Goal: Transaction & Acquisition: Register for event/course

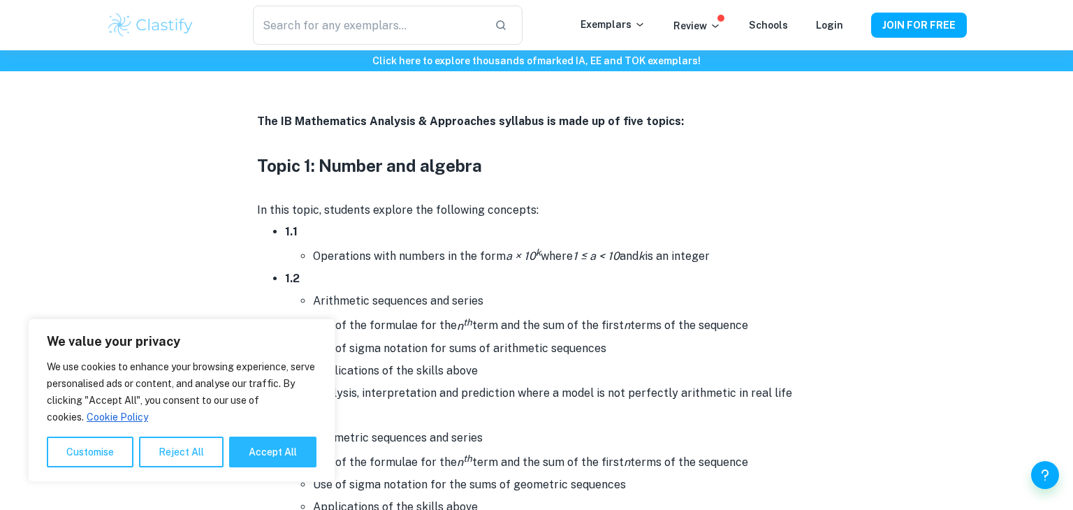
scroll to position [641, 0]
click at [261, 452] on button "Accept All" at bounding box center [272, 452] width 87 height 31
checkbox input "true"
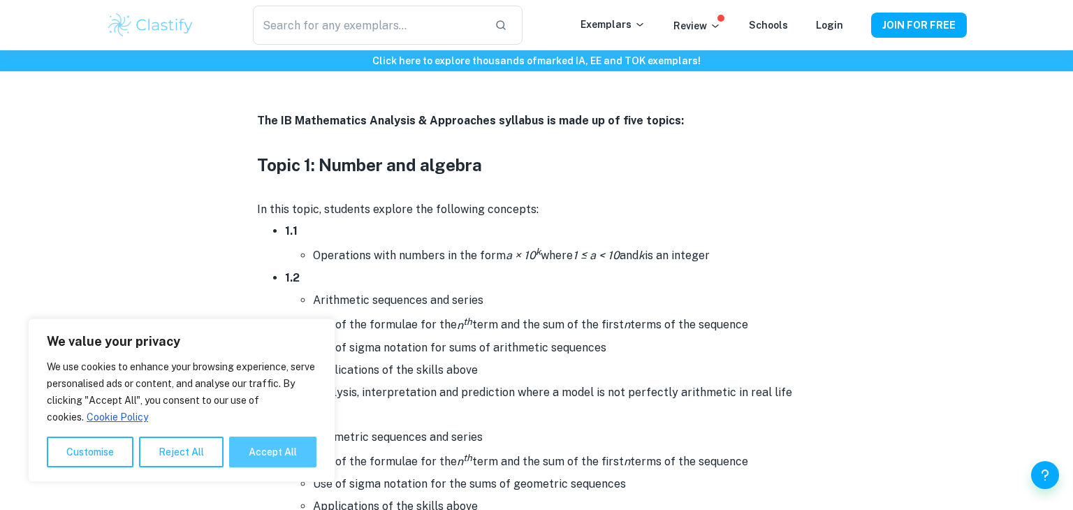
checkbox input "true"
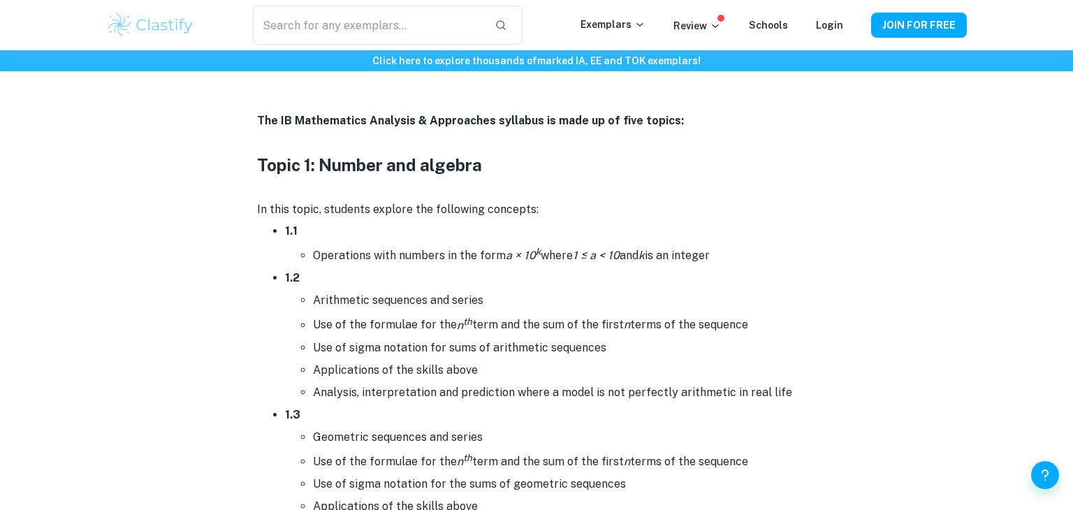
click at [372, 267] on li "1.2 Arithmetic sequences and series Use of the formulae for the n th term and t…" at bounding box center [550, 335] width 531 height 136
click at [375, 251] on li "Operations with numbers in the form a × 10 k where 1 ≤ a < 10 and k is an integ…" at bounding box center [564, 254] width 503 height 24
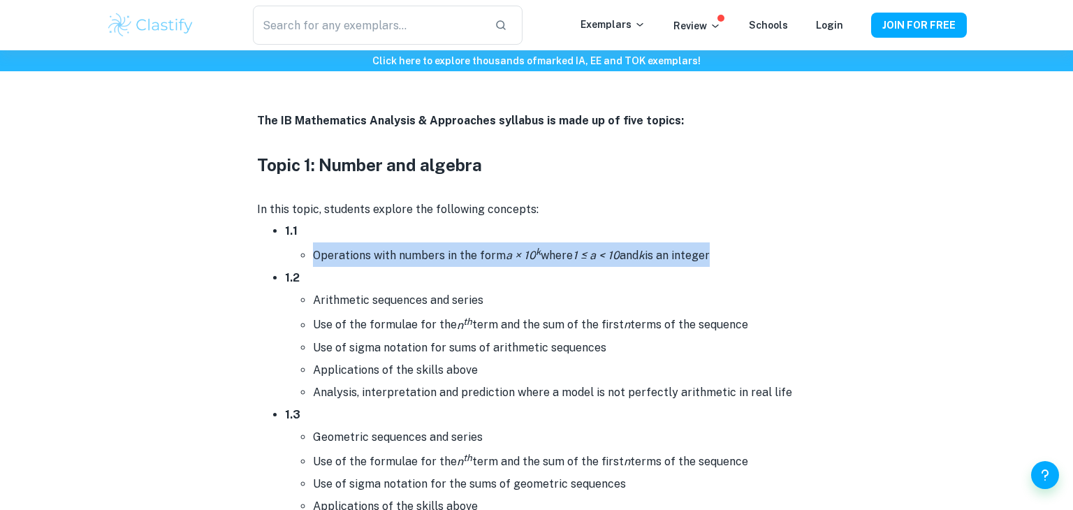
click at [375, 251] on li "Operations with numbers in the form a × 10 k where 1 ≤ a < 10 and k is an integ…" at bounding box center [564, 254] width 503 height 24
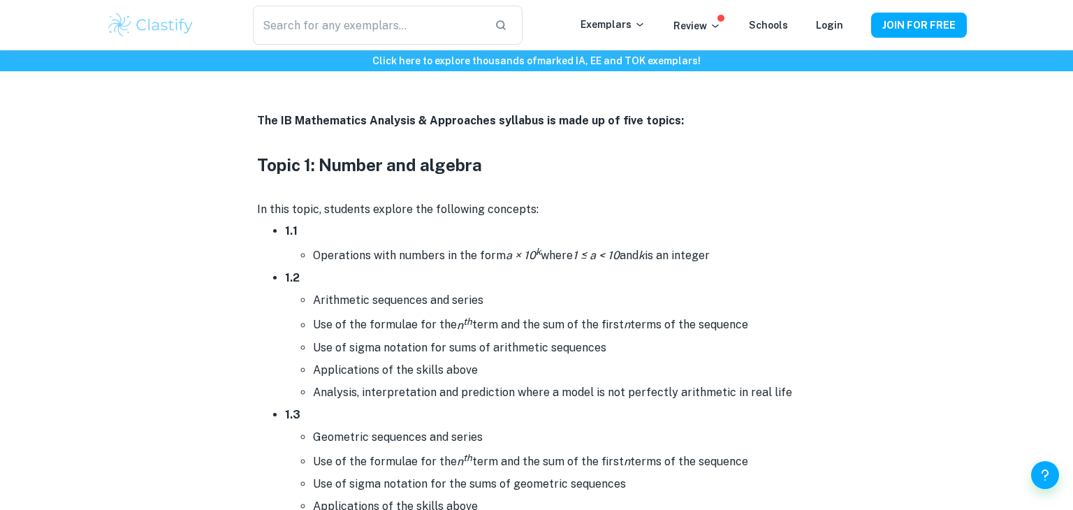
click at [375, 251] on li "Operations with numbers in the form a × 10 k where 1 ≤ a < 10 and k is an integ…" at bounding box center [564, 254] width 503 height 24
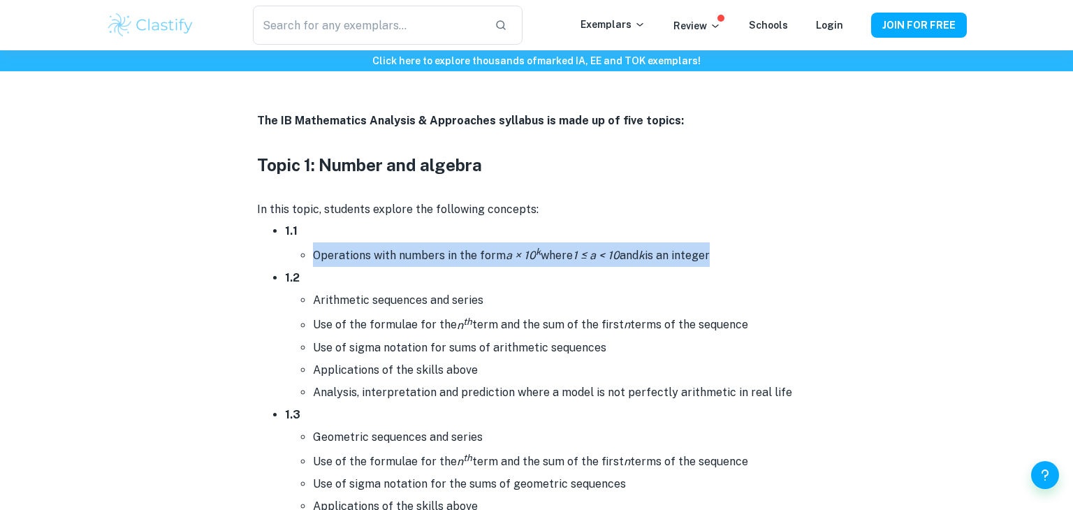
click at [375, 251] on li "Operations with numbers in the form a × 10 k where 1 ≤ a < 10 and k is an integ…" at bounding box center [564, 254] width 503 height 24
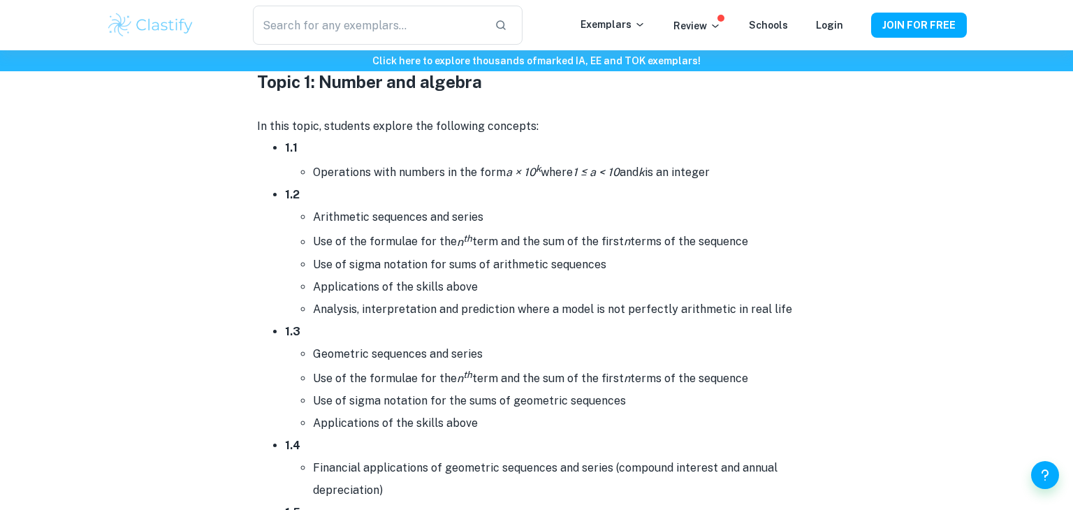
scroll to position [726, 0]
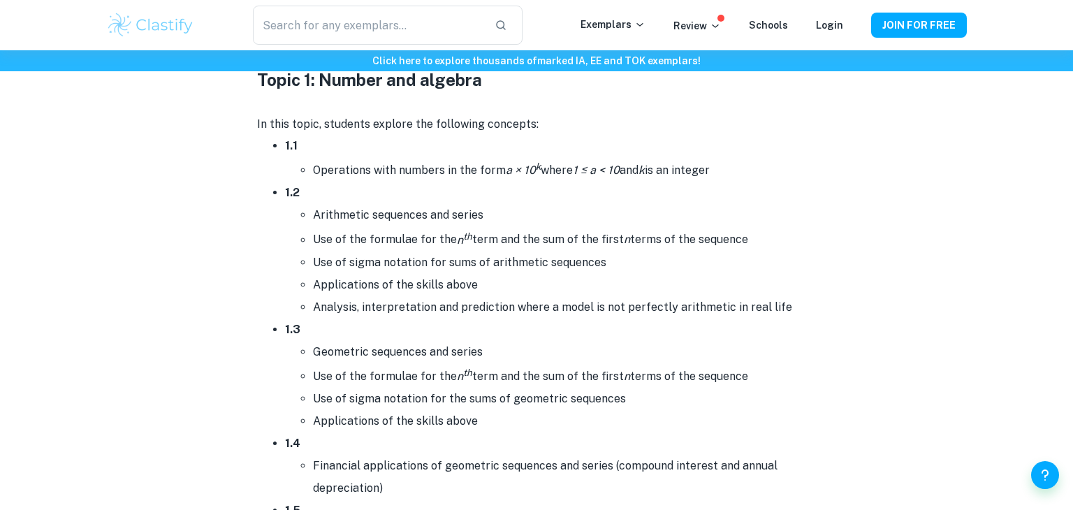
click at [360, 259] on li "Use of sigma notation for sums of arithmetic sequences" at bounding box center [564, 263] width 503 height 22
click at [362, 266] on li "Use of sigma notation for sums of arithmetic sequences" at bounding box center [564, 263] width 503 height 22
click at [387, 316] on li "Analysis, interpretation and prediction where a model is not perfectly arithmet…" at bounding box center [564, 307] width 503 height 22
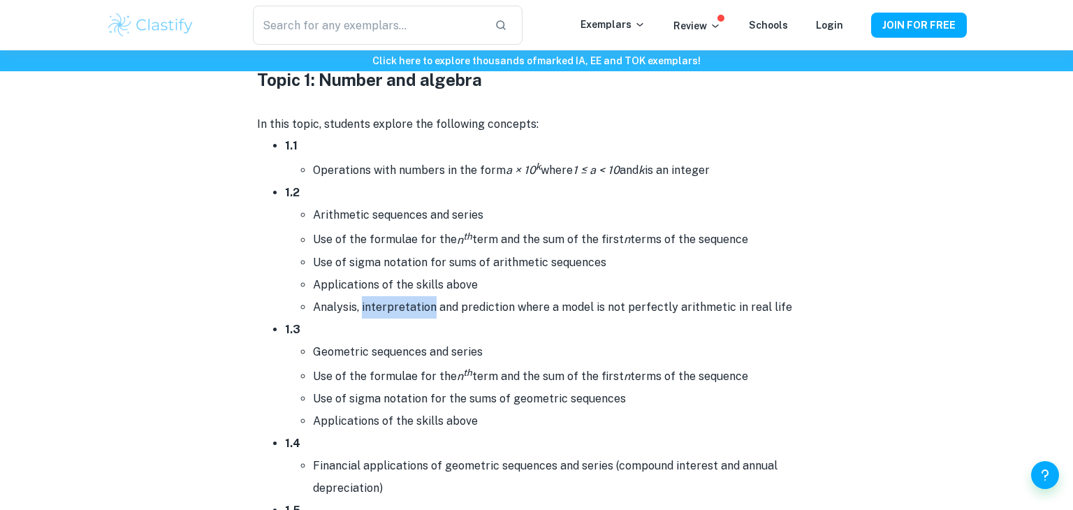
click at [387, 316] on li "Analysis, interpretation and prediction where a model is not perfectly arithmet…" at bounding box center [564, 307] width 503 height 22
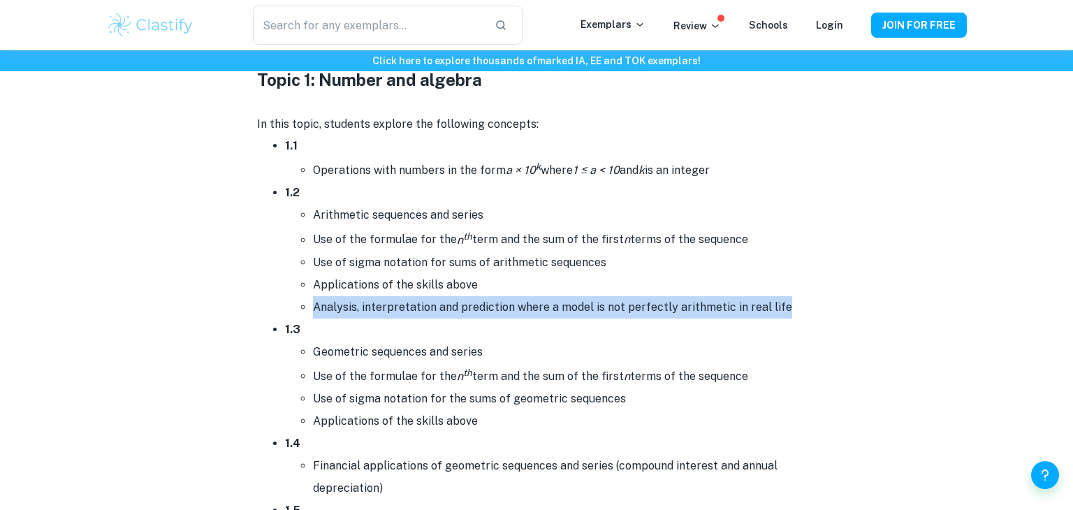
click at [387, 316] on li "Analysis, interpretation and prediction where a model is not perfectly arithmet…" at bounding box center [564, 307] width 503 height 22
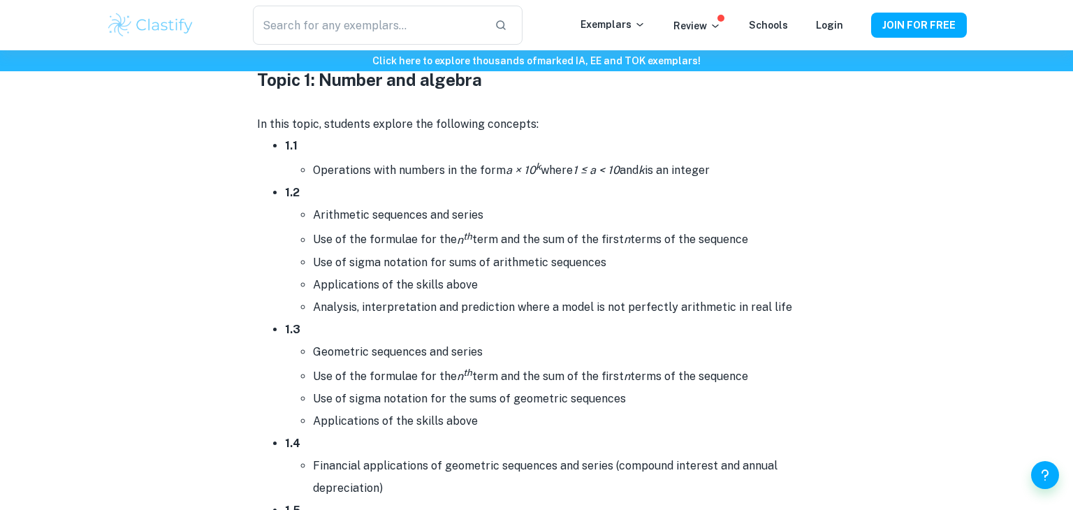
click at [387, 316] on li "Analysis, interpretation and prediction where a model is not perfectly arithmet…" at bounding box center [564, 307] width 503 height 22
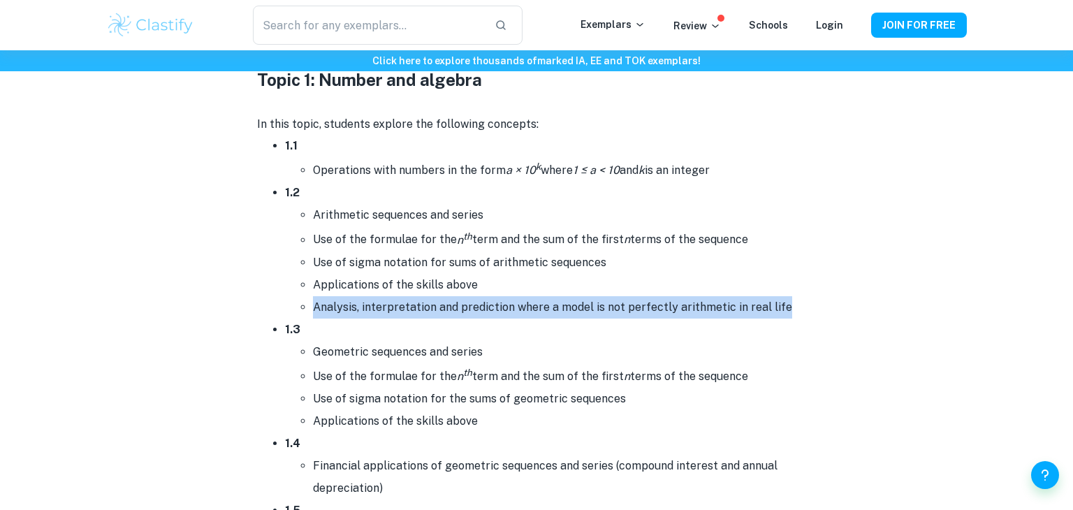
click at [387, 316] on li "Analysis, interpretation and prediction where a model is not perfectly arithmet…" at bounding box center [564, 307] width 503 height 22
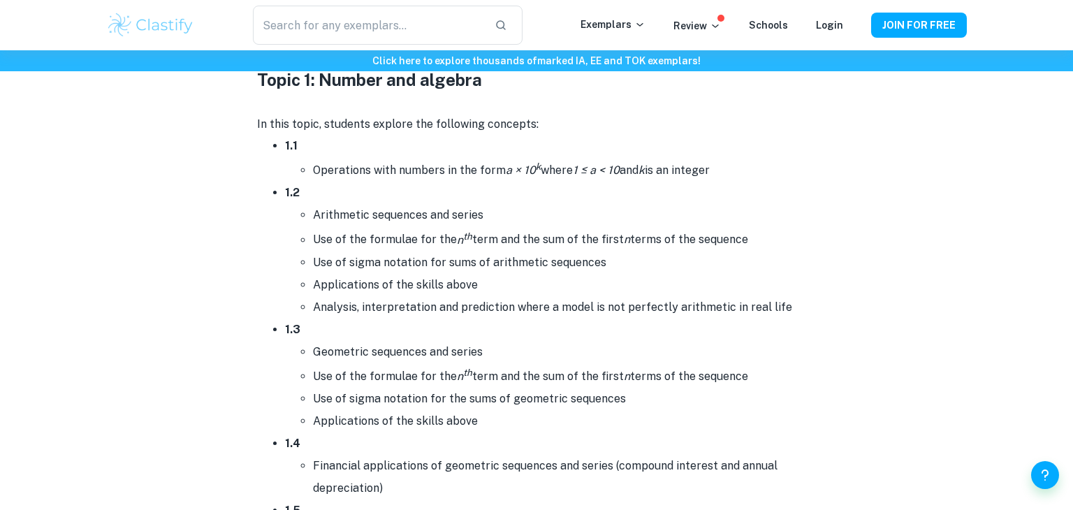
click at [387, 316] on li "Analysis, interpretation and prediction where a model is not perfectly arithmet…" at bounding box center [564, 307] width 503 height 22
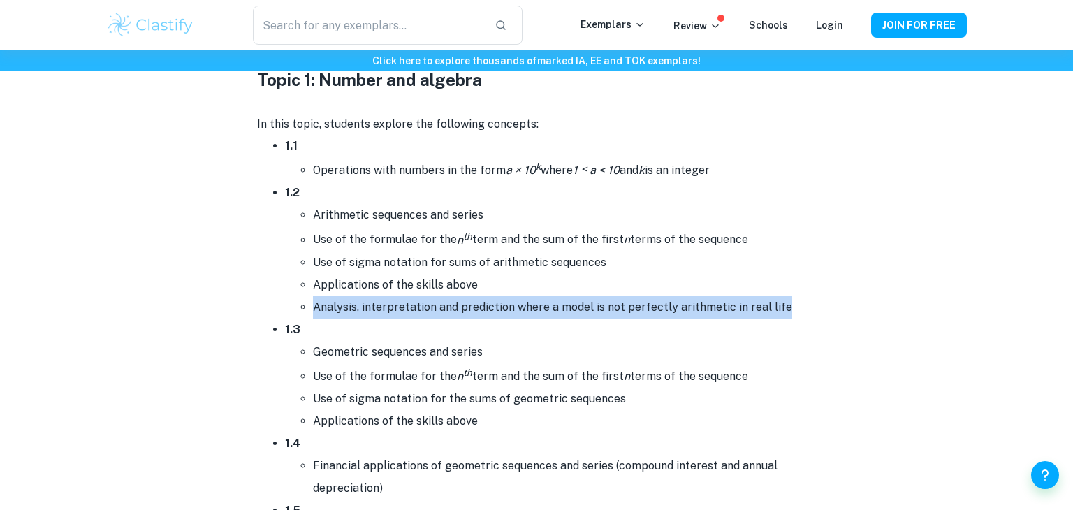
click at [387, 316] on li "Analysis, interpretation and prediction where a model is not perfectly arithmet…" at bounding box center [564, 307] width 503 height 22
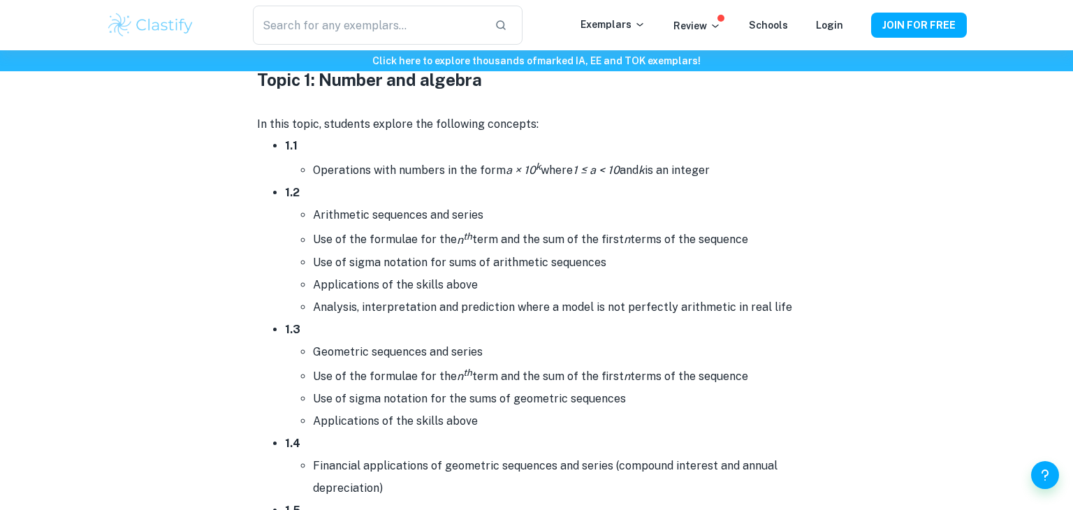
click at [387, 316] on li "Analysis, interpretation and prediction where a model is not perfectly arithmet…" at bounding box center [564, 307] width 503 height 22
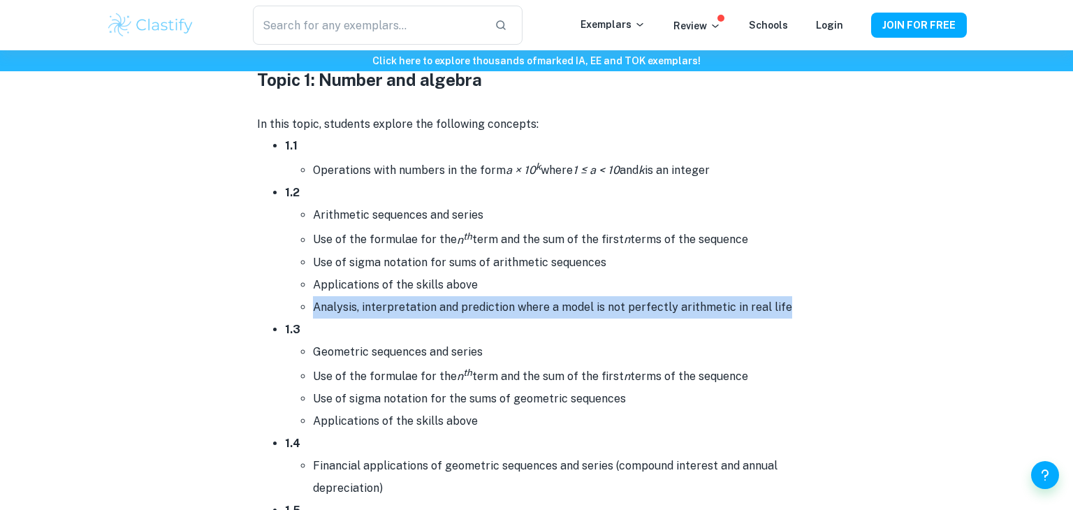
click at [387, 316] on li "Analysis, interpretation and prediction where a model is not perfectly arithmet…" at bounding box center [564, 307] width 503 height 22
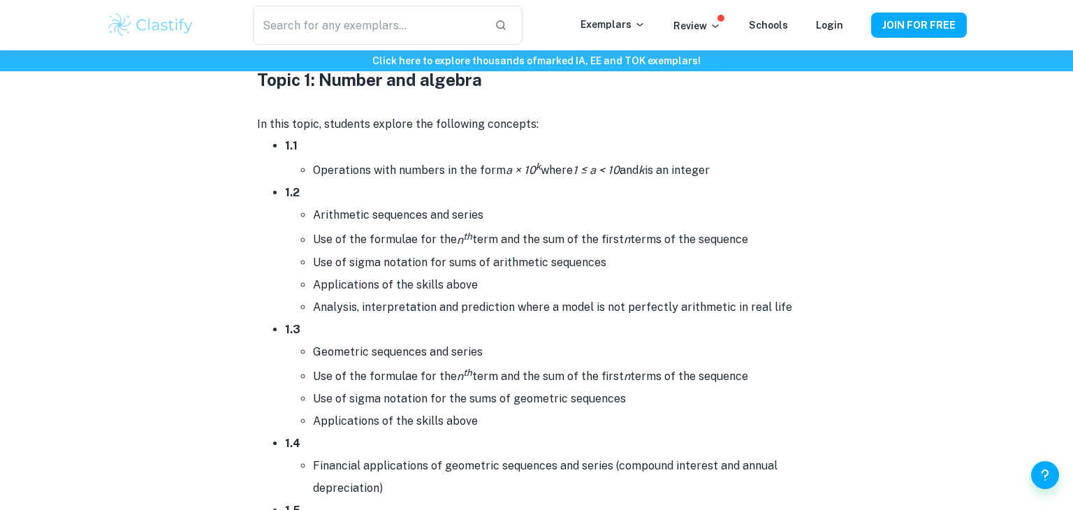
click at [387, 316] on li "Analysis, interpretation and prediction where a model is not perfectly arithmet…" at bounding box center [564, 307] width 503 height 22
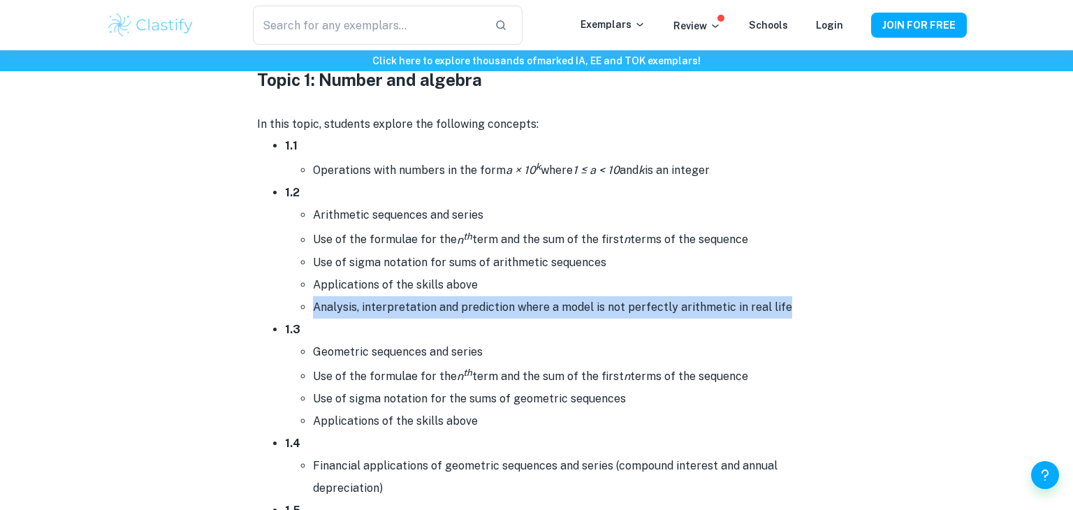
click at [387, 316] on li "Analysis, interpretation and prediction where a model is not perfectly arithmet…" at bounding box center [564, 307] width 503 height 22
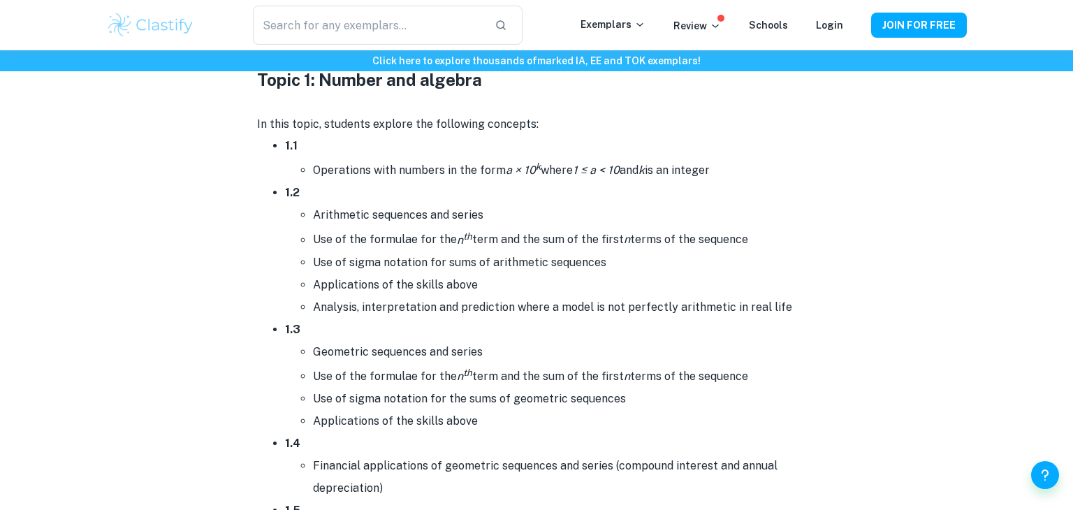
click at [387, 316] on li "Analysis, interpretation and prediction where a model is not perfectly arithmet…" at bounding box center [564, 307] width 503 height 22
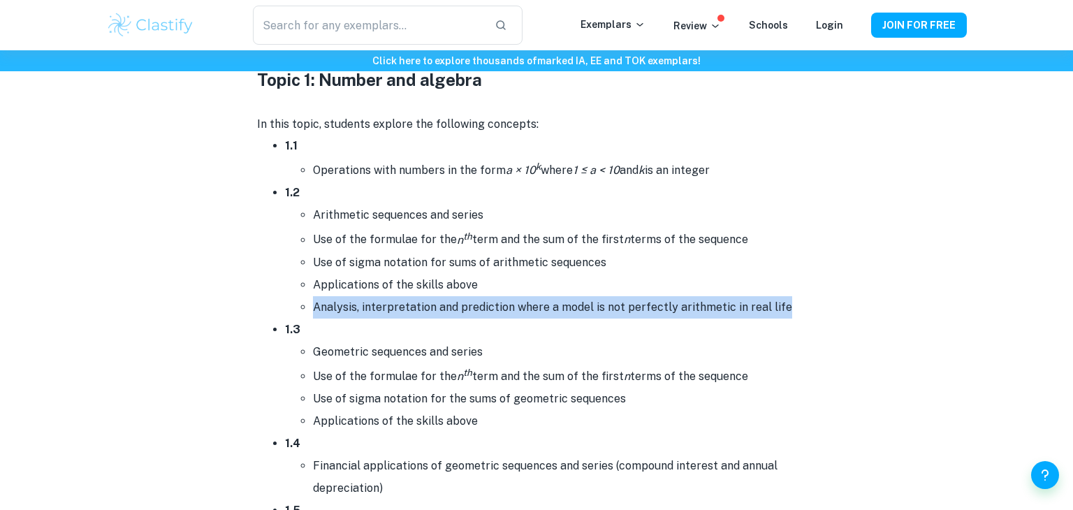
click at [387, 316] on li "Analysis, interpretation and prediction where a model is not perfectly arithmet…" at bounding box center [564, 307] width 503 height 22
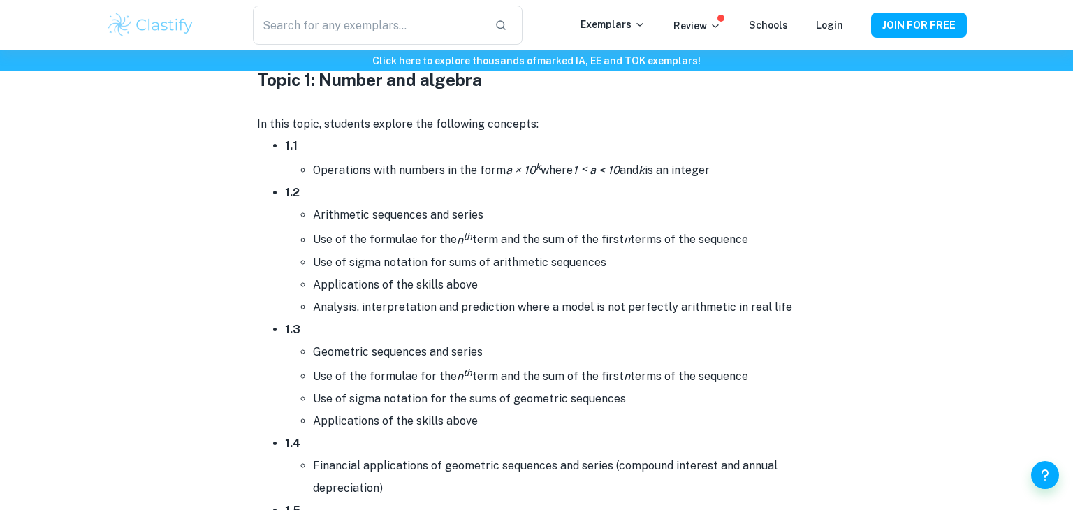
click at [387, 316] on li "Analysis, interpretation and prediction where a model is not perfectly arithmet…" at bounding box center [564, 307] width 503 height 22
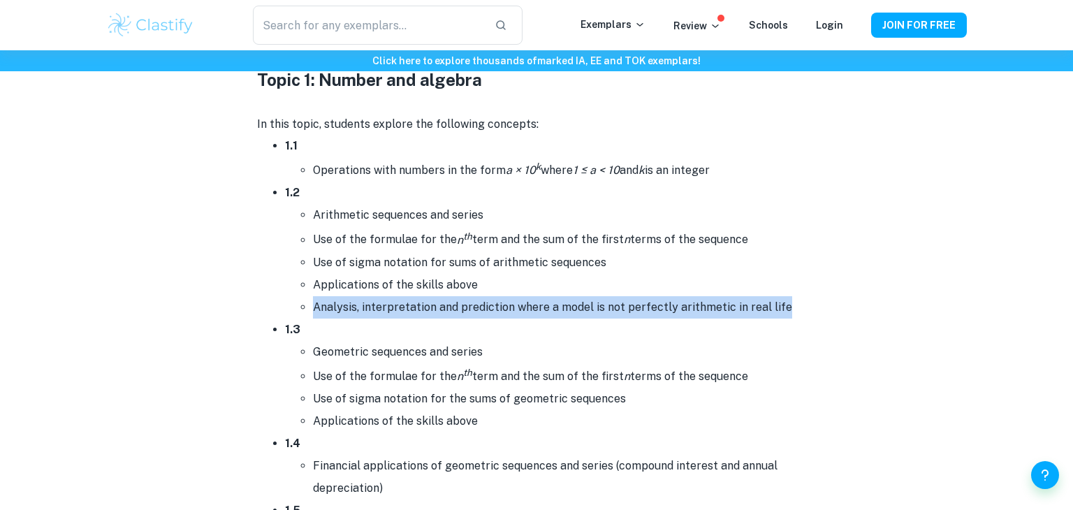
click at [387, 316] on li "Analysis, interpretation and prediction where a model is not perfectly arithmet…" at bounding box center [564, 307] width 503 height 22
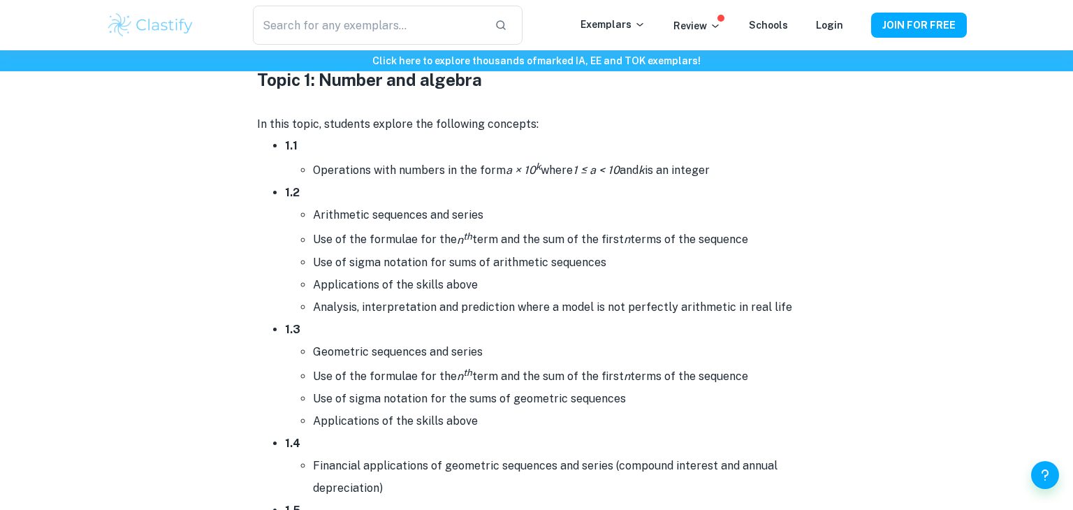
click at [387, 316] on li "Analysis, interpretation and prediction where a model is not perfectly arithmet…" at bounding box center [564, 307] width 503 height 22
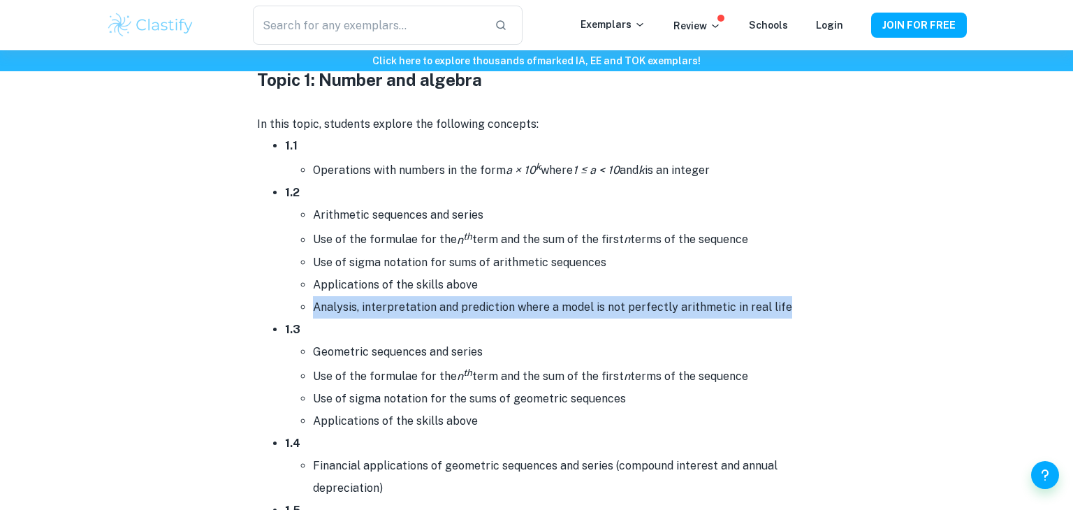
click at [387, 316] on li "Analysis, interpretation and prediction where a model is not perfectly arithmet…" at bounding box center [564, 307] width 503 height 22
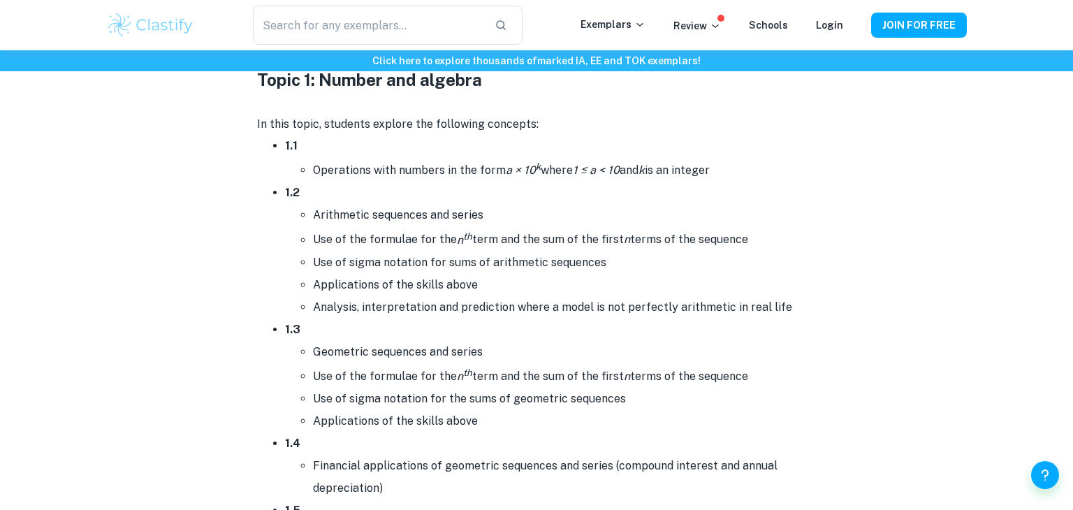
click at [387, 316] on li "Analysis, interpretation and prediction where a model is not perfectly arithmet…" at bounding box center [564, 307] width 503 height 22
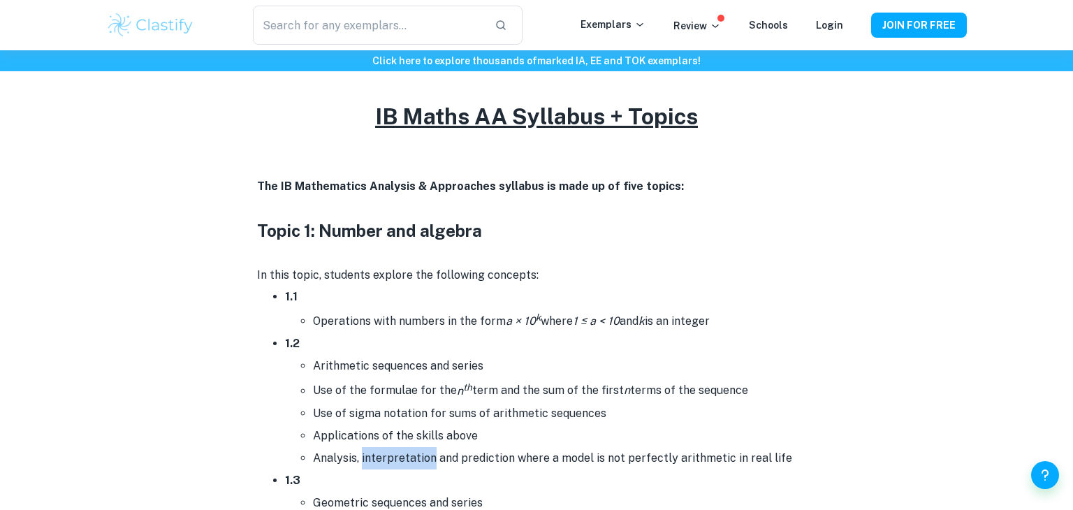
scroll to position [648, 0]
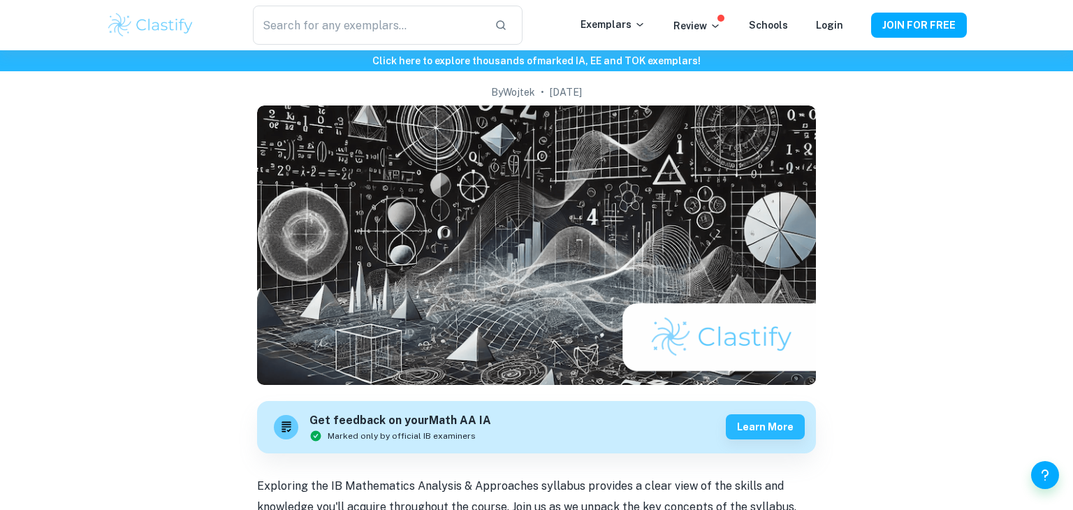
scroll to position [95, 0]
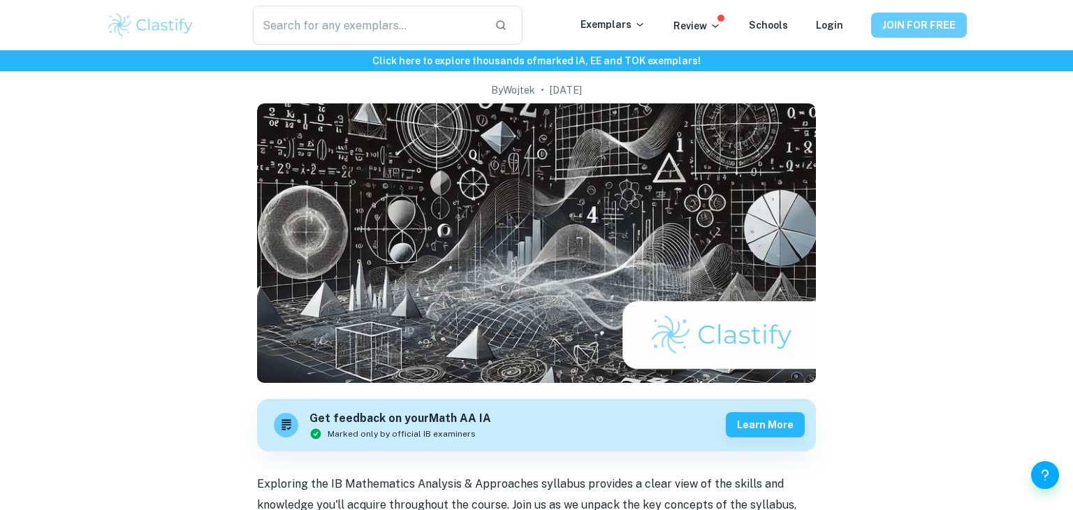
click at [938, 28] on button "JOIN FOR FREE" at bounding box center [919, 25] width 96 height 25
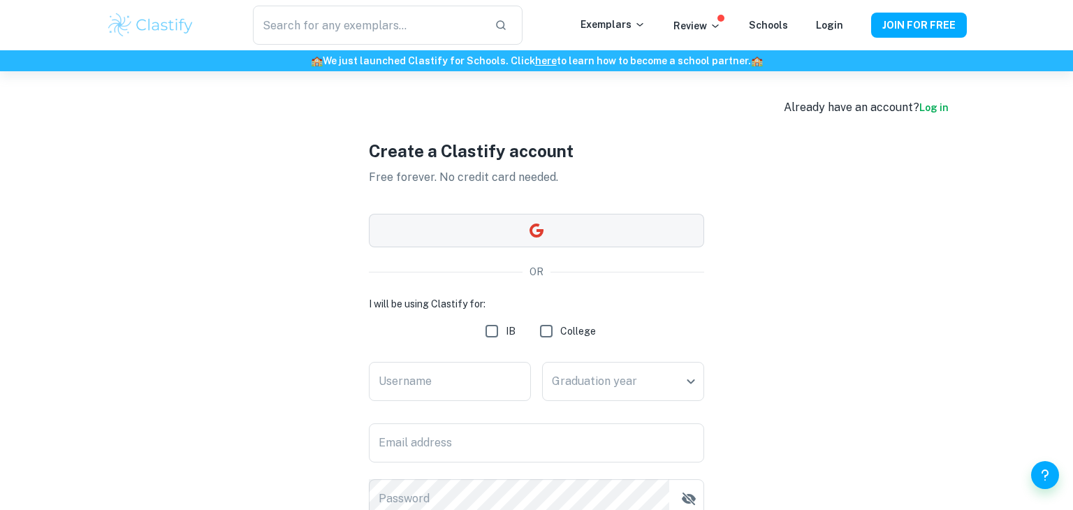
click at [552, 226] on button "button" at bounding box center [536, 231] width 335 height 34
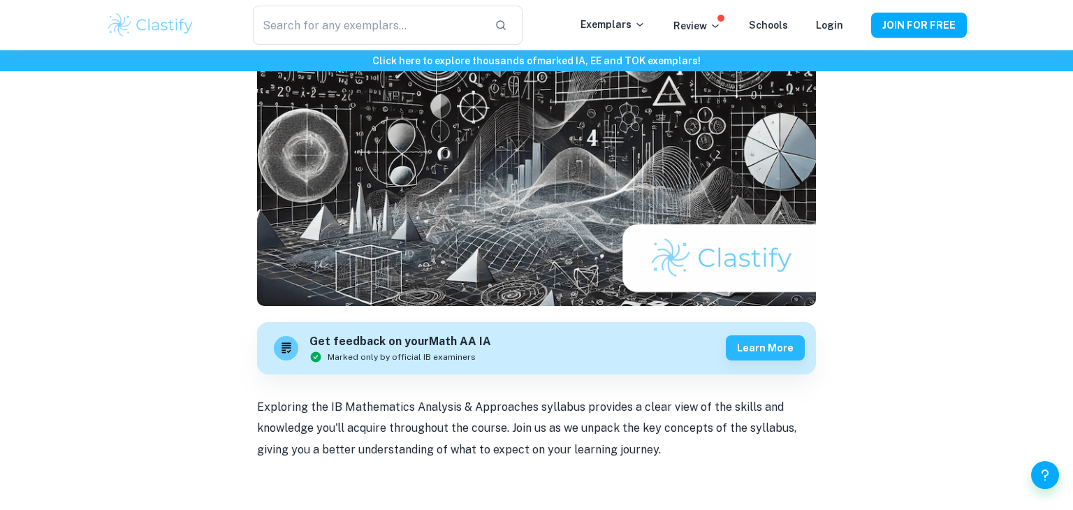
scroll to position [182, 0]
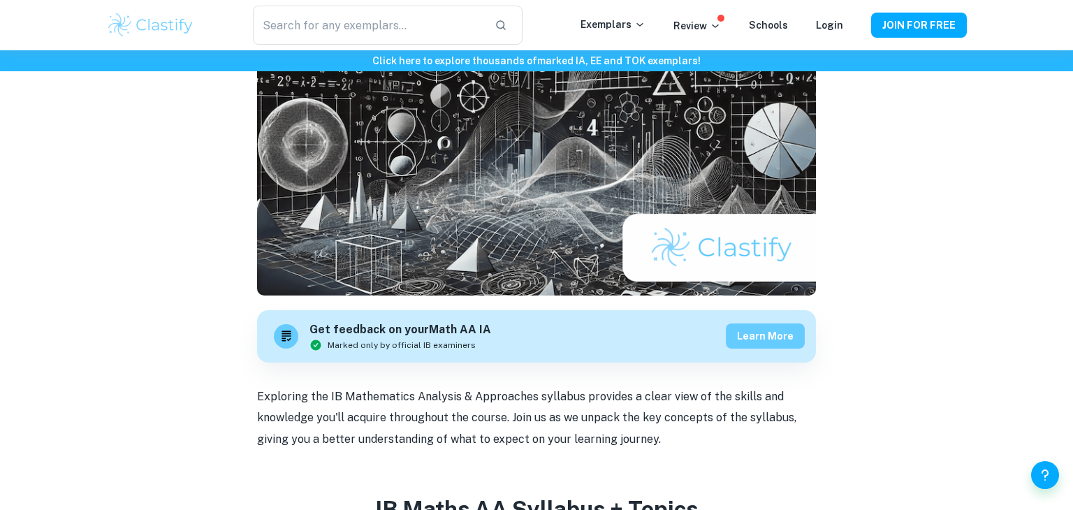
click at [767, 344] on button "Learn more" at bounding box center [765, 336] width 79 height 25
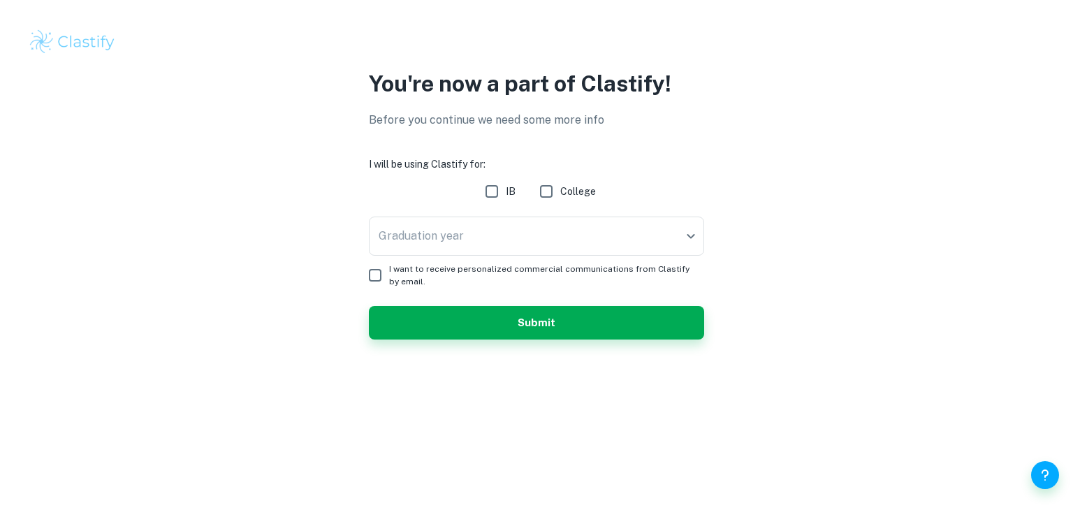
click at [500, 200] on input "IB" at bounding box center [492, 191] width 28 height 28
checkbox input "true"
click at [506, 226] on body "We value your privacy We use cookies to enhance your browsing experience, serve…" at bounding box center [536, 255] width 1073 height 510
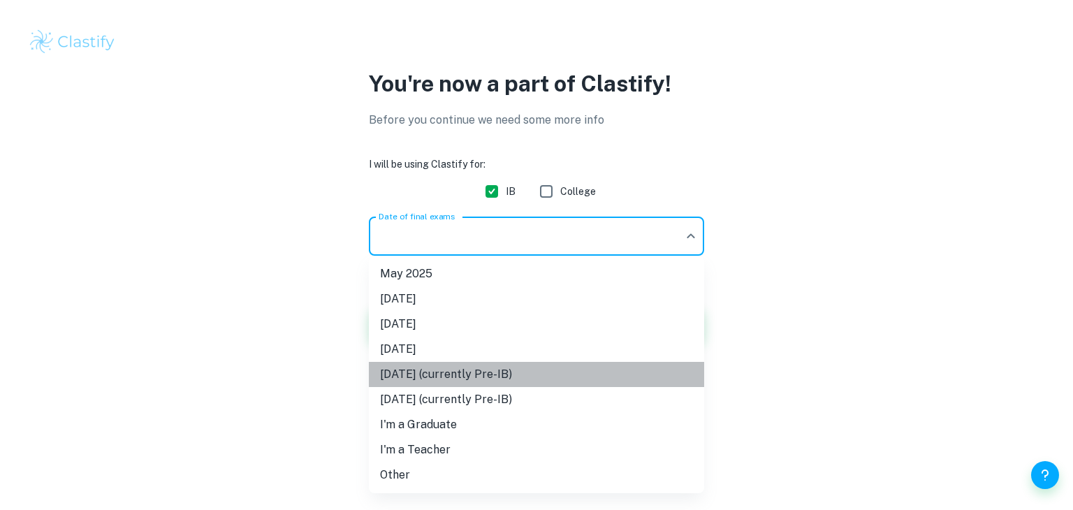
click at [569, 382] on li "May 2027 (currently Pre-IB)" at bounding box center [536, 374] width 335 height 25
type input "M27"
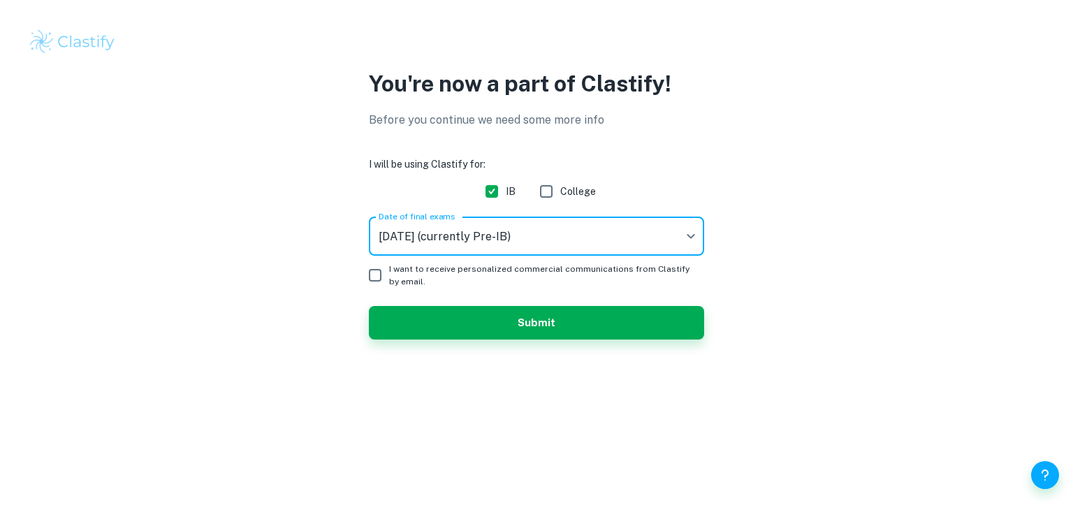
click at [547, 275] on span "I want to receive personalized commercial communications from Clastify by email." at bounding box center [541, 275] width 304 height 25
click at [389, 275] on input "I want to receive personalized commercial communications from Clastify by email." at bounding box center [375, 275] width 28 height 28
checkbox input "true"
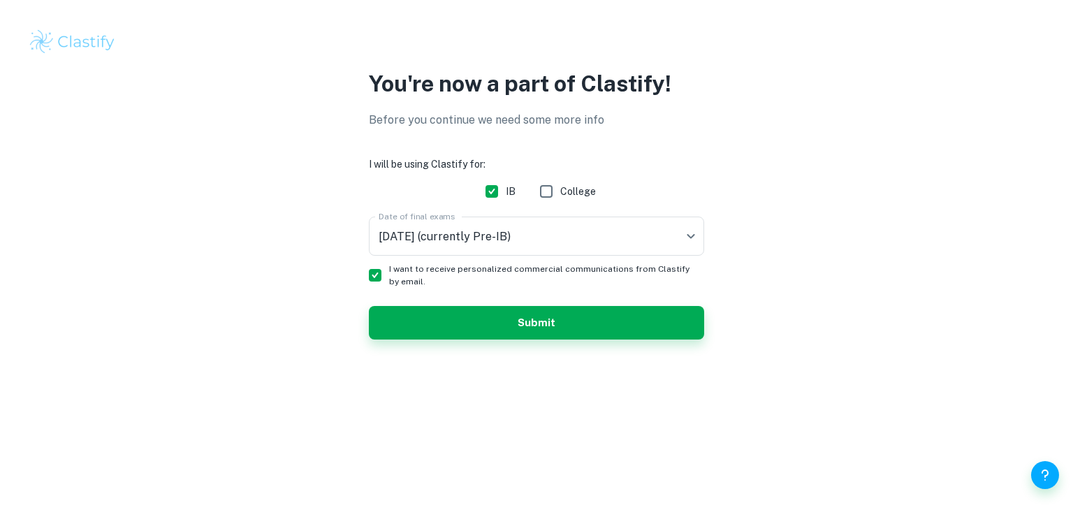
click at [567, 354] on div "You're now a part of Clastify! Before you continue we need some more info I wil…" at bounding box center [536, 211] width 894 height 289
click at [559, 336] on button "Submit" at bounding box center [536, 323] width 335 height 34
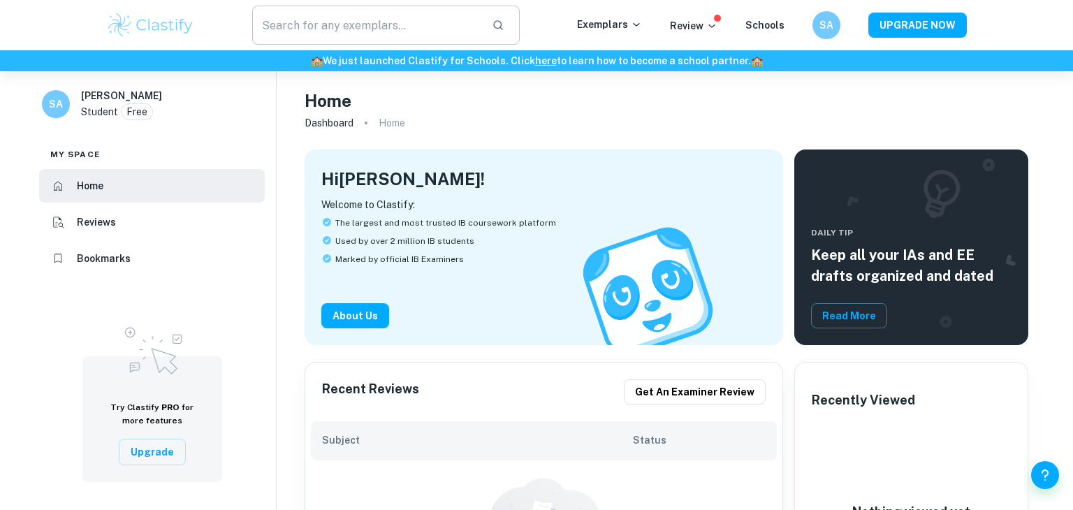
click at [321, 27] on input "text" at bounding box center [366, 25] width 229 height 39
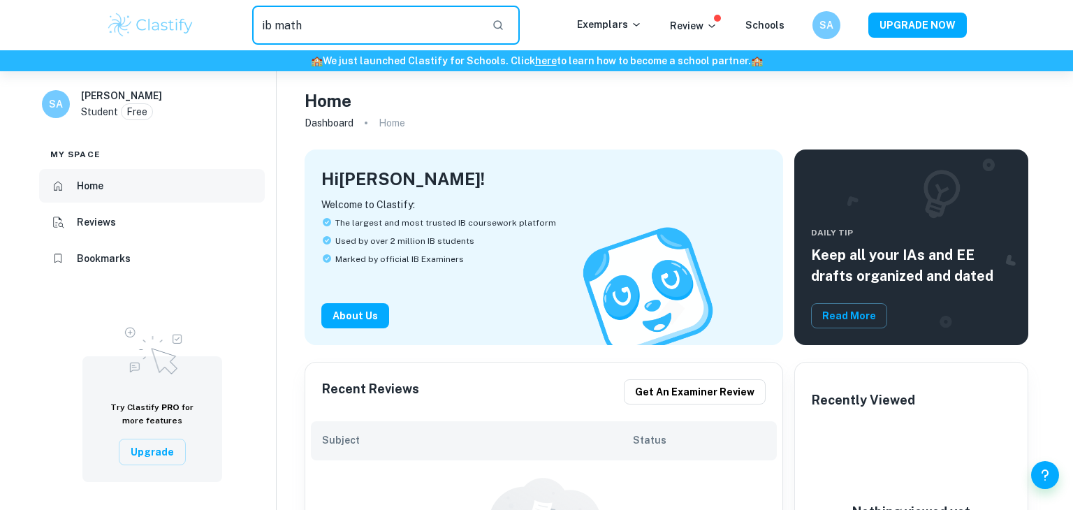
type input "ib math"
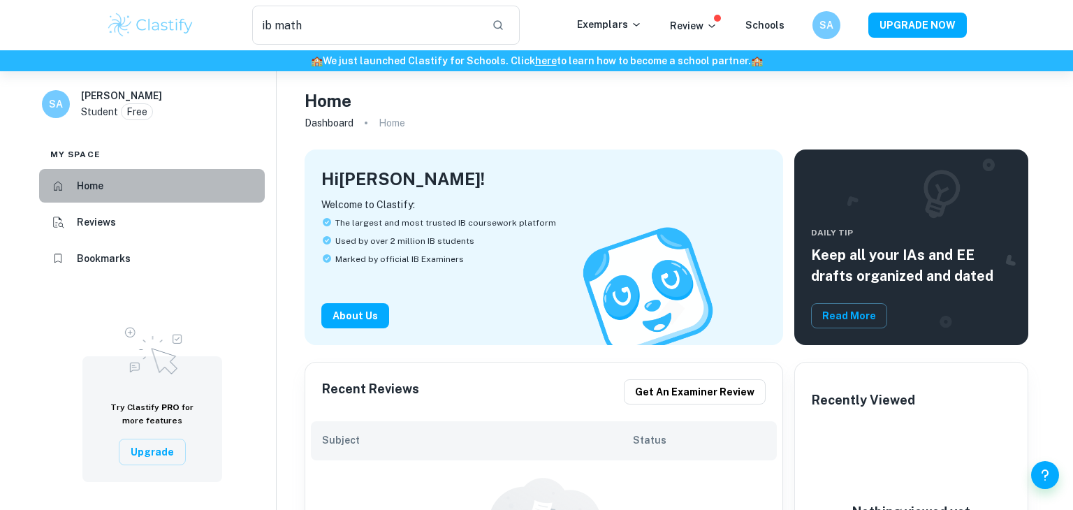
click at [130, 196] on li "Home" at bounding box center [152, 186] width 226 height 34
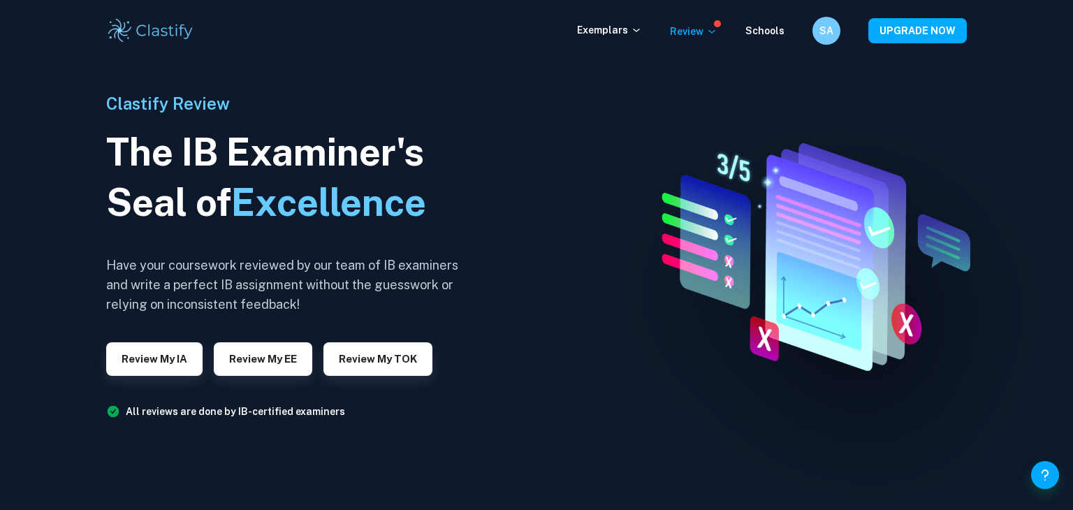
click at [150, 18] on img at bounding box center [150, 31] width 89 height 28
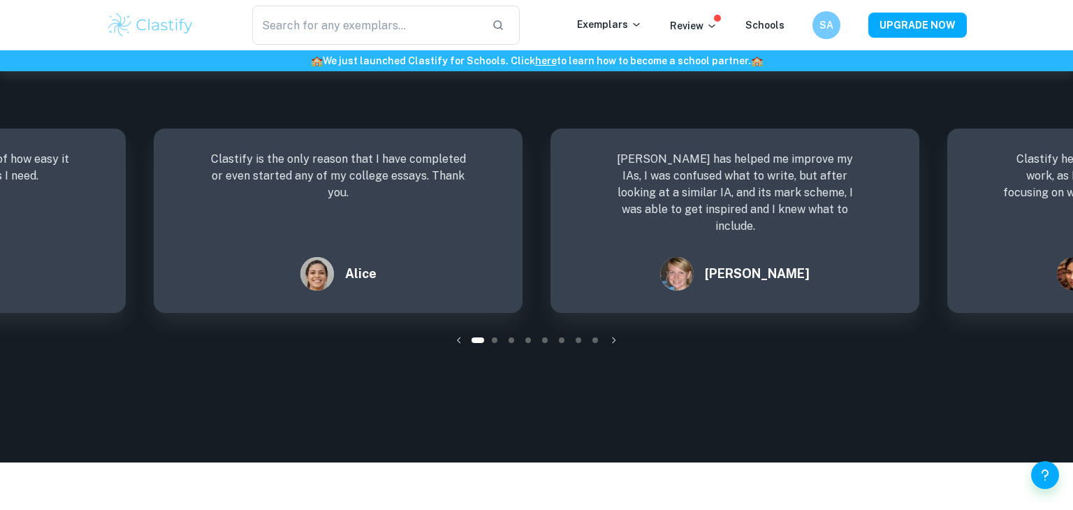
scroll to position [1924, 0]
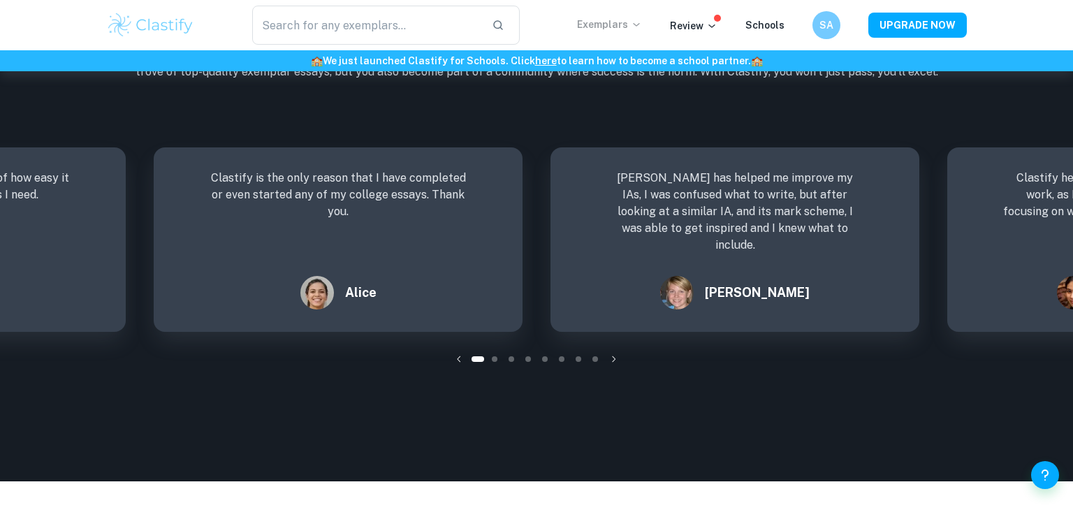
click at [619, 20] on p "Exemplars" at bounding box center [609, 24] width 65 height 15
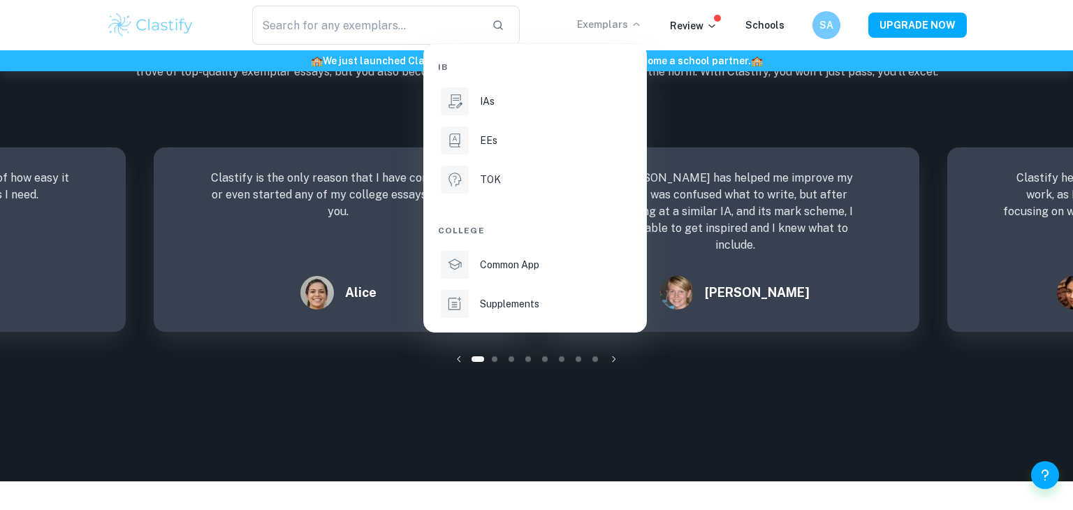
click at [616, 26] on div at bounding box center [536, 255] width 1073 height 510
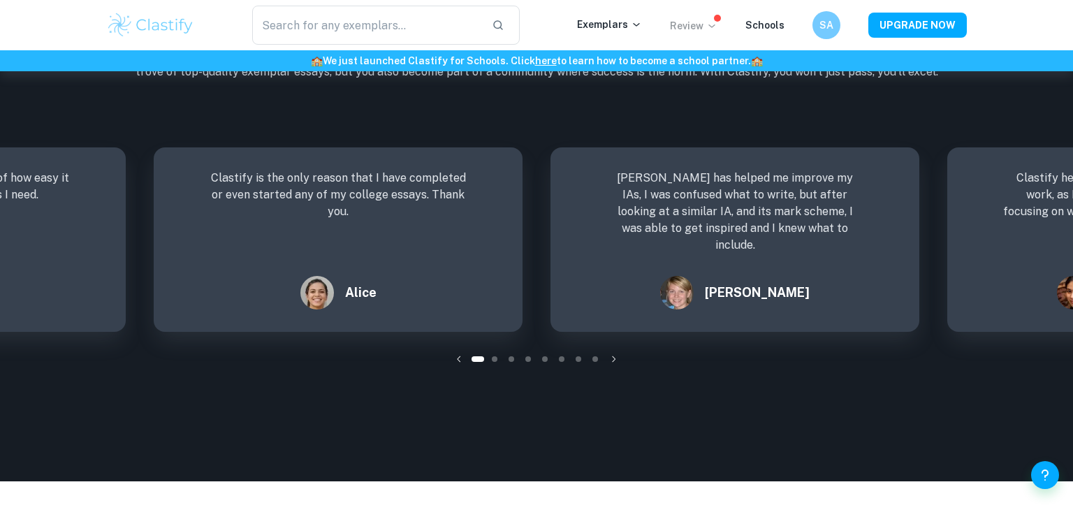
click at [699, 24] on p "Review" at bounding box center [694, 25] width 48 height 15
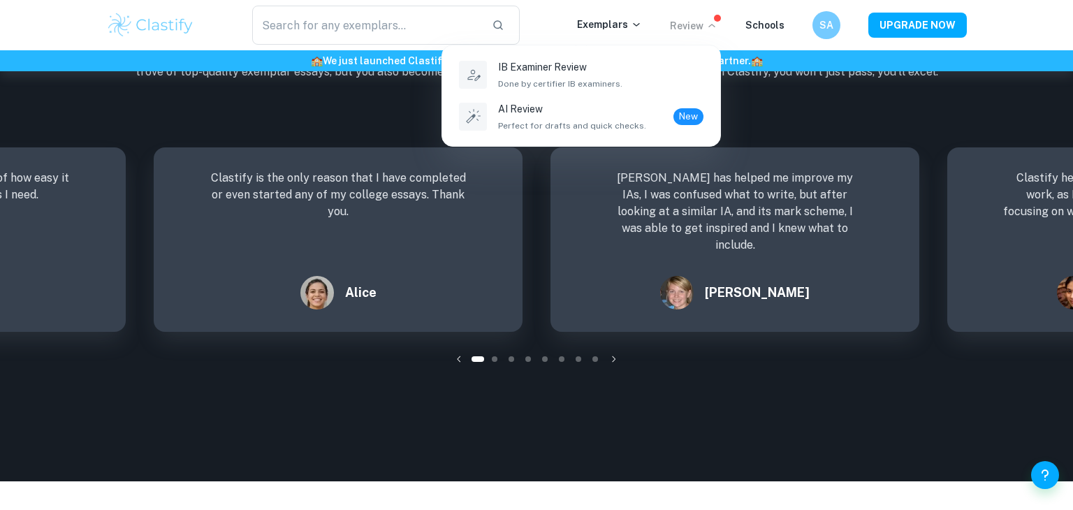
click at [329, 315] on div at bounding box center [536, 255] width 1073 height 510
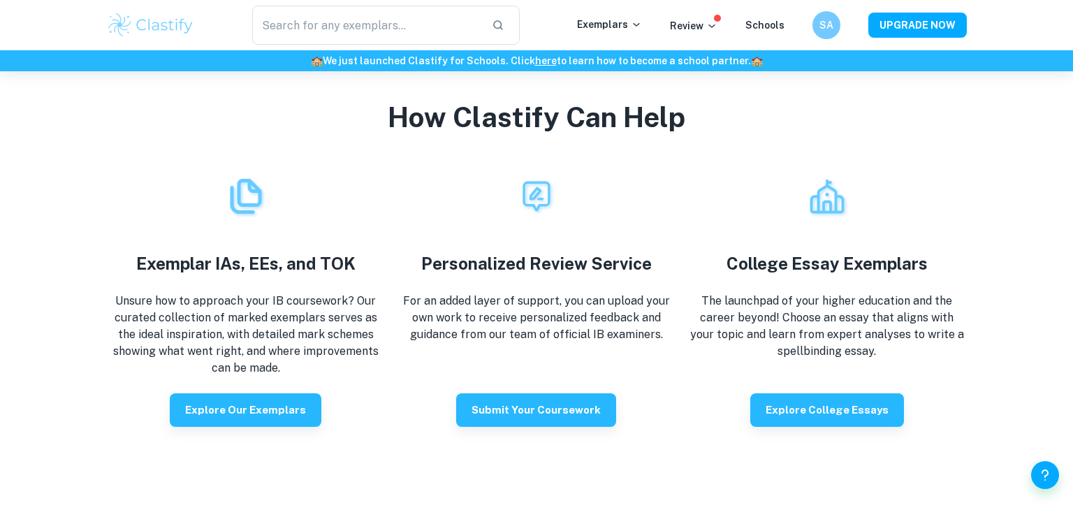
scroll to position [2423, 0]
